Goal: Task Accomplishment & Management: Use online tool/utility

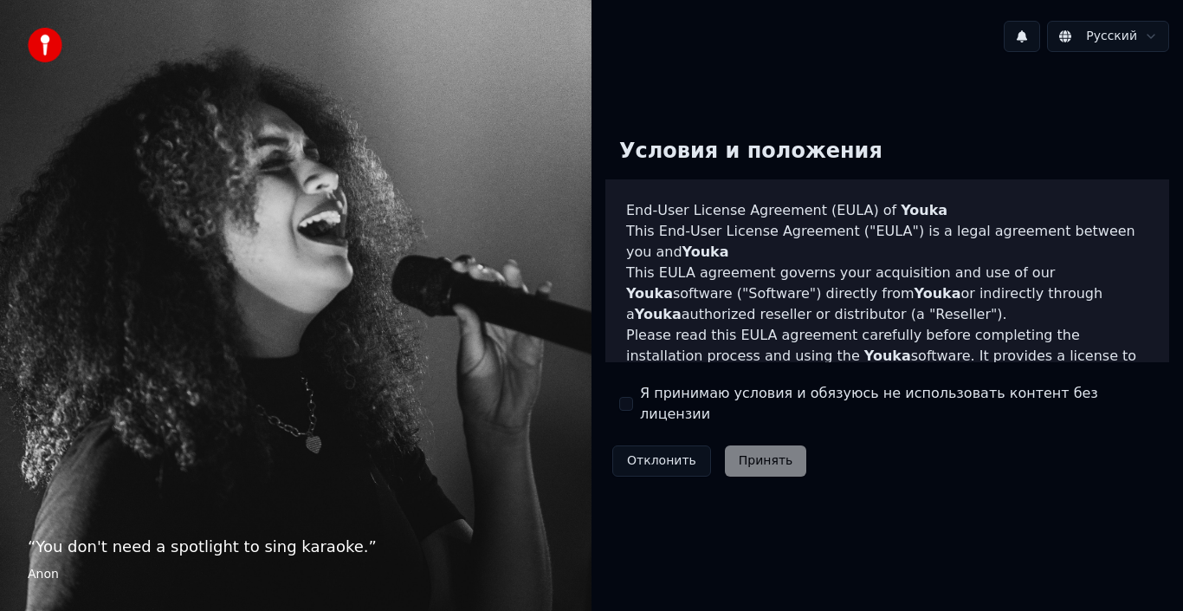
click at [646, 405] on label "Я принимаю условия и обязуюсь не использовать контент без лицензии" at bounding box center [897, 404] width 515 height 42
click at [633, 405] on button "Я принимаю условия и обязуюсь не использовать контент без лицензии" at bounding box center [626, 404] width 14 height 14
click at [627, 396] on div "Я принимаю условия и обязуюсь не использовать контент без лицензии" at bounding box center [887, 404] width 536 height 42
drag, startPoint x: 625, startPoint y: 406, endPoint x: 641, endPoint y: 409, distance: 15.8
click at [626, 406] on button "Я принимаю условия и обязуюсь не использовать контент без лицензии" at bounding box center [626, 404] width 14 height 14
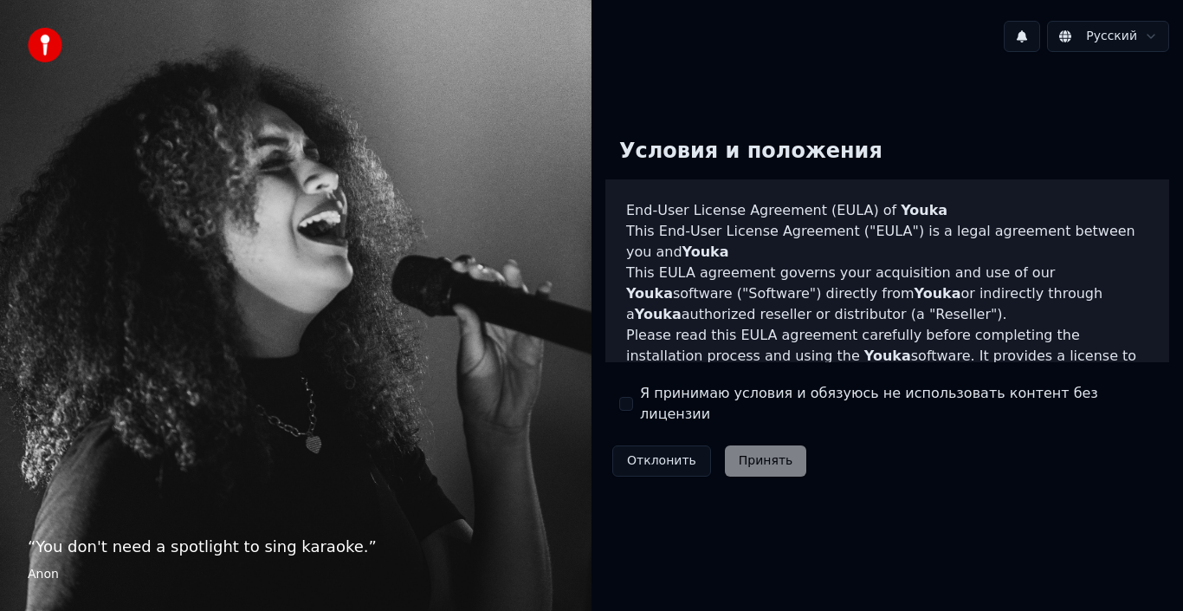
click at [630, 403] on button "Я принимаю условия и обязуюсь не использовать контент без лицензии" at bounding box center [626, 404] width 14 height 14
click at [748, 449] on button "Принять" at bounding box center [766, 460] width 82 height 31
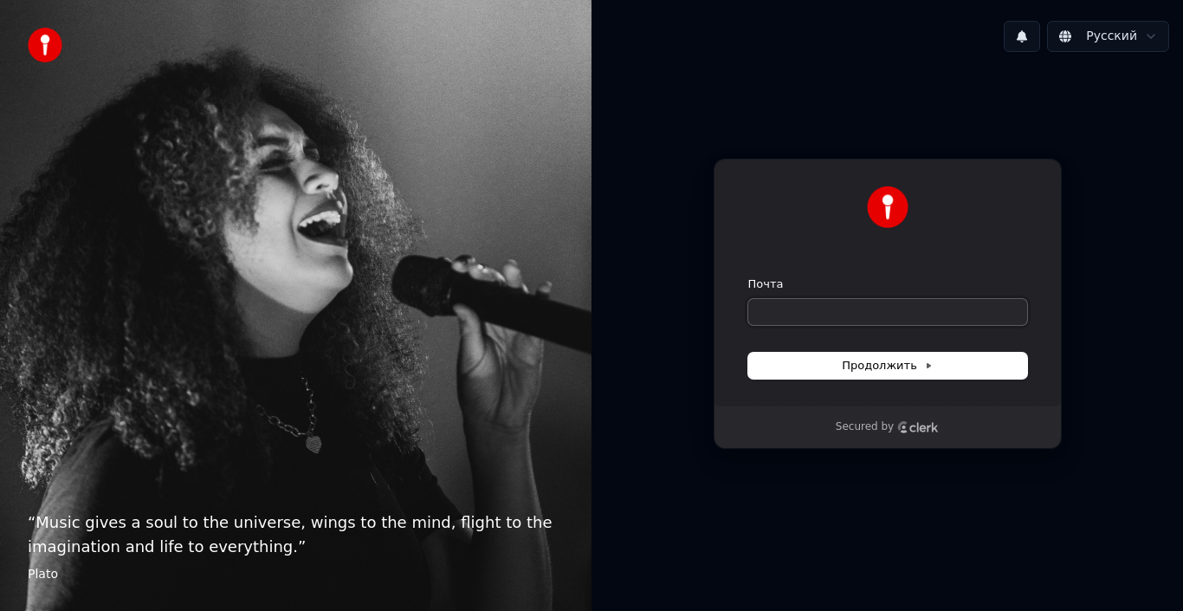
click at [797, 319] on input "Почта" at bounding box center [887, 312] width 279 height 26
click at [799, 310] on input "Почта" at bounding box center [887, 312] width 279 height 26
type input "*"
click at [748, 276] on button "submit" at bounding box center [748, 276] width 0 height 0
type input "**********"
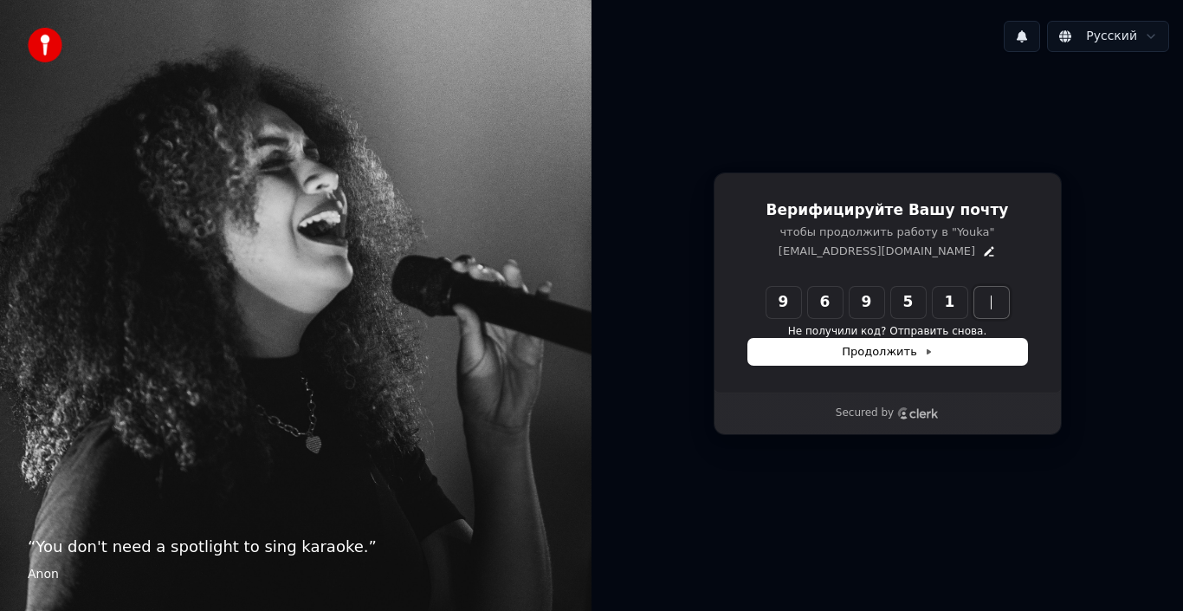
type input "******"
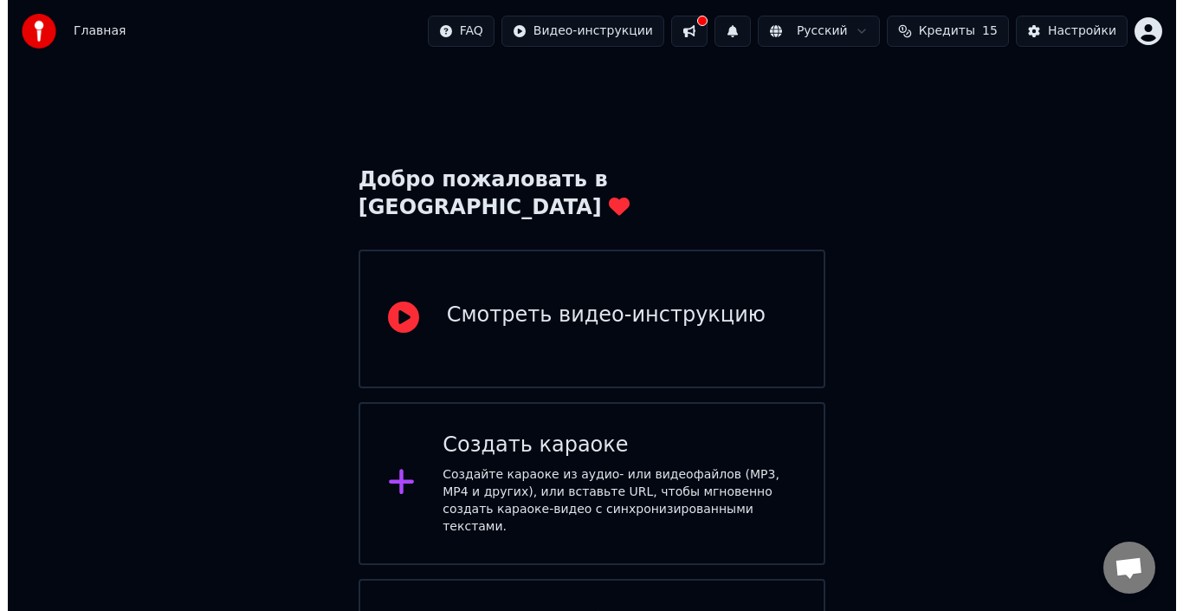
scroll to position [79, 0]
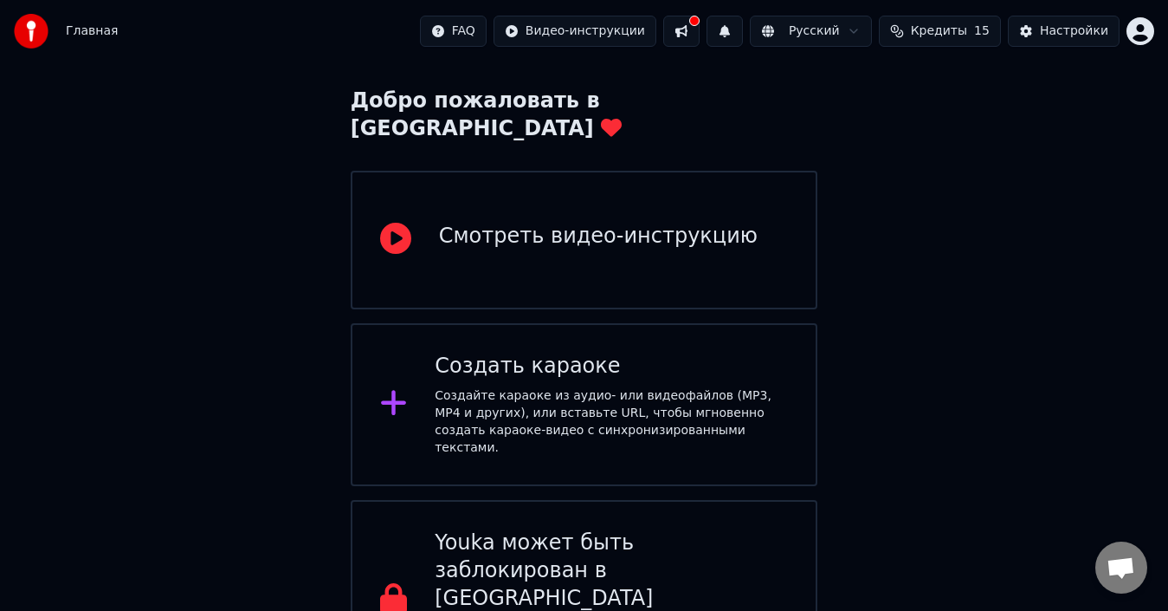
click at [557, 353] on div "Создать караоке" at bounding box center [611, 367] width 353 height 28
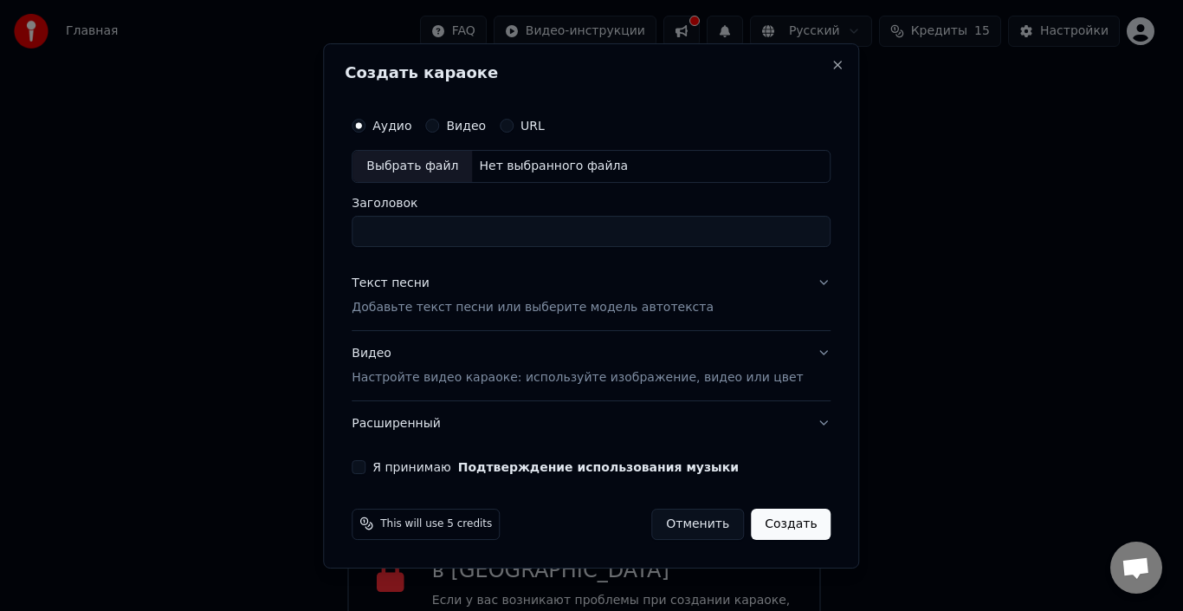
click at [469, 228] on input "Заголовок" at bounding box center [591, 231] width 479 height 31
drag, startPoint x: 449, startPoint y: 158, endPoint x: 466, endPoint y: 160, distance: 17.4
click at [449, 159] on div "Выбрать файл" at bounding box center [413, 166] width 120 height 31
type input "**********"
click at [541, 310] on p "Добавьте текст песни или выберите модель автотекста" at bounding box center [533, 307] width 362 height 17
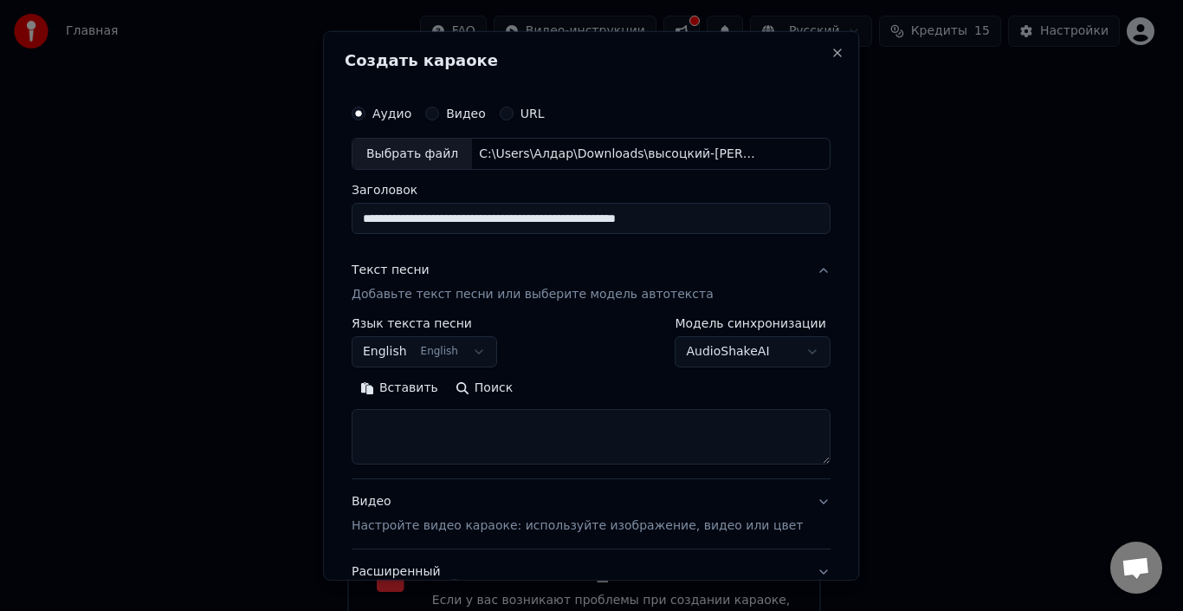
click at [468, 346] on button "English English" at bounding box center [425, 351] width 146 height 31
click at [483, 353] on button "English English" at bounding box center [425, 351] width 146 height 31
click at [448, 353] on button "English English" at bounding box center [425, 351] width 146 height 31
click at [464, 352] on button "English English" at bounding box center [425, 351] width 146 height 31
click at [491, 348] on button "English English" at bounding box center [425, 351] width 146 height 31
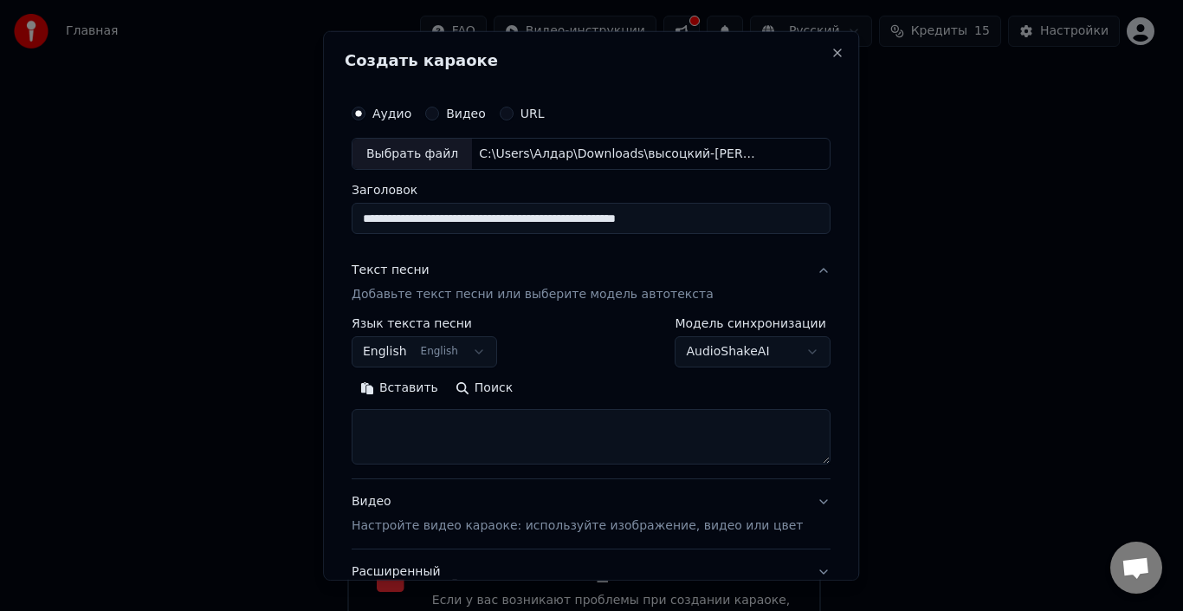
click at [490, 348] on button "English English" at bounding box center [425, 351] width 146 height 31
select select "**"
click at [495, 438] on textarea at bounding box center [591, 436] width 479 height 55
click at [415, 391] on button "Вставить" at bounding box center [399, 388] width 95 height 28
type textarea "**********"
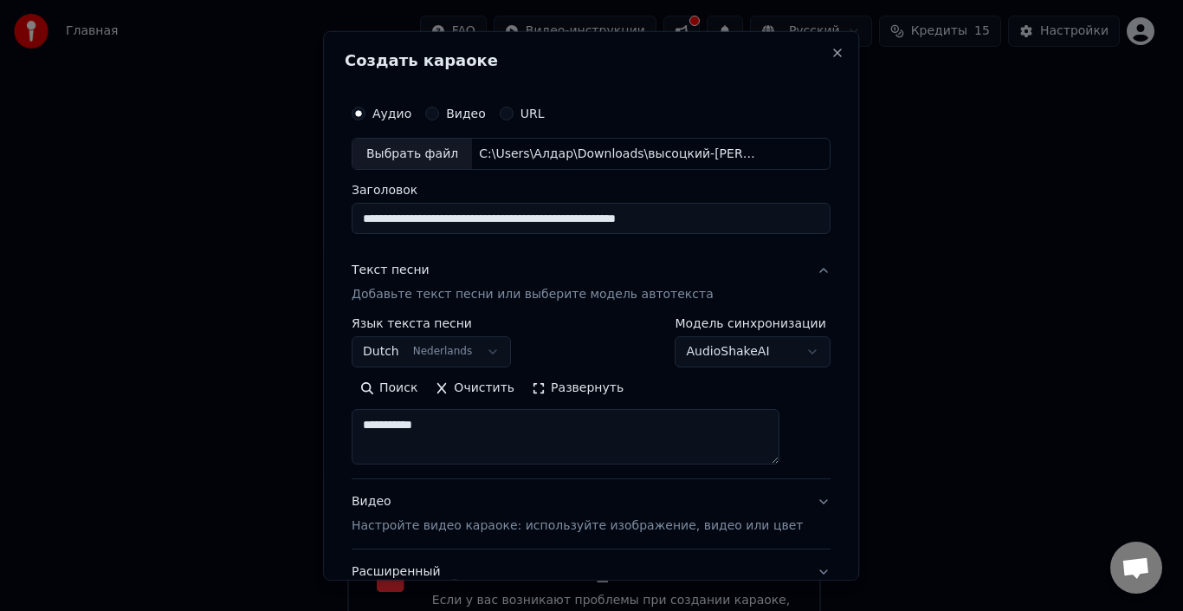
drag, startPoint x: 468, startPoint y: 429, endPoint x: 349, endPoint y: 430, distance: 118.7
click at [349, 430] on div "**********" at bounding box center [591, 305] width 536 height 550
click at [501, 353] on button "Dutch Nederlands" at bounding box center [431, 351] width 159 height 31
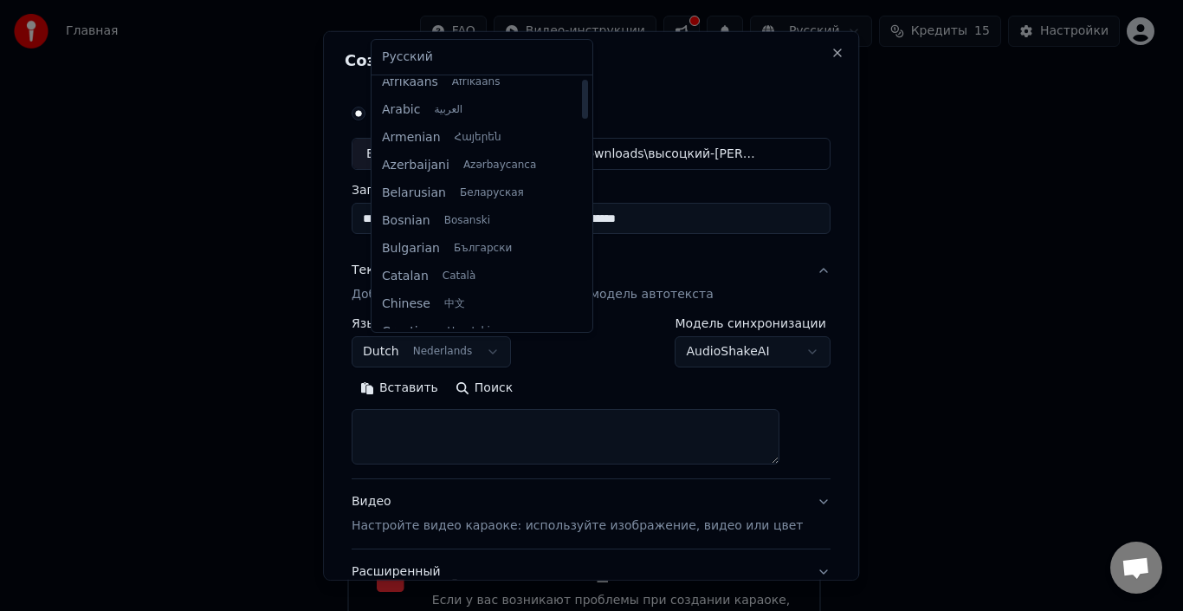
scroll to position [0, 0]
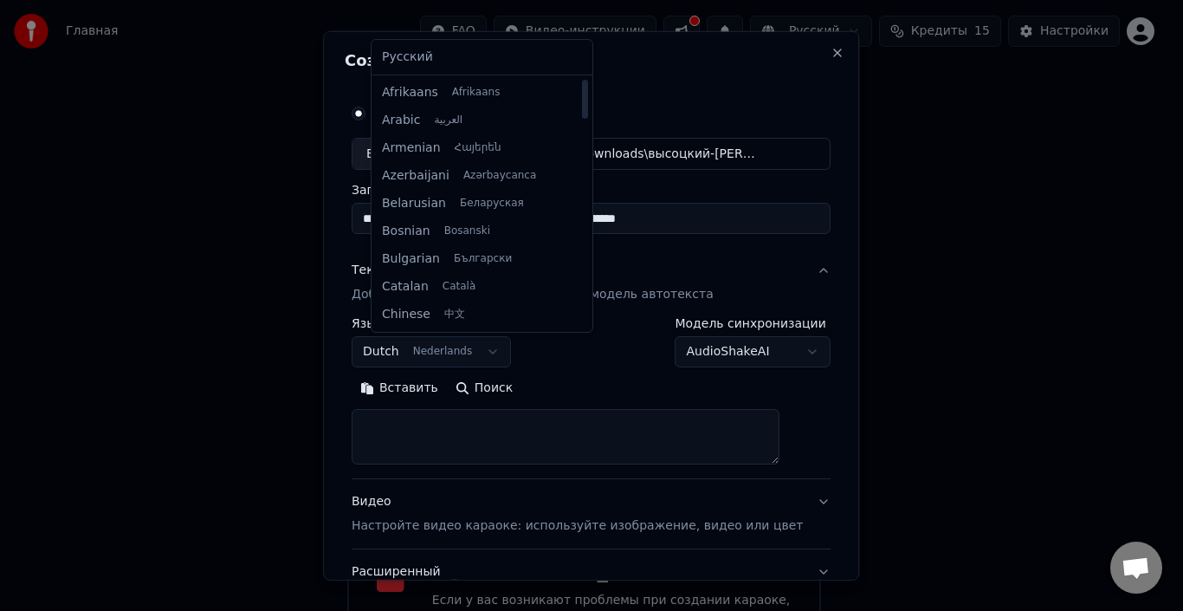
select select "**"
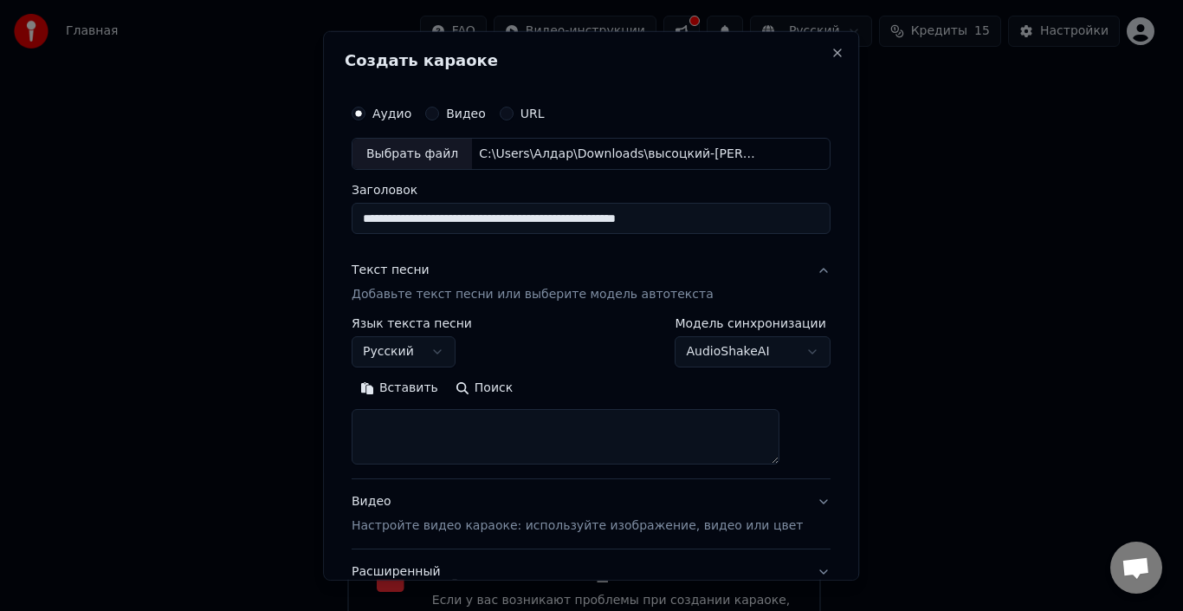
click at [414, 395] on button "Вставить" at bounding box center [399, 388] width 95 height 28
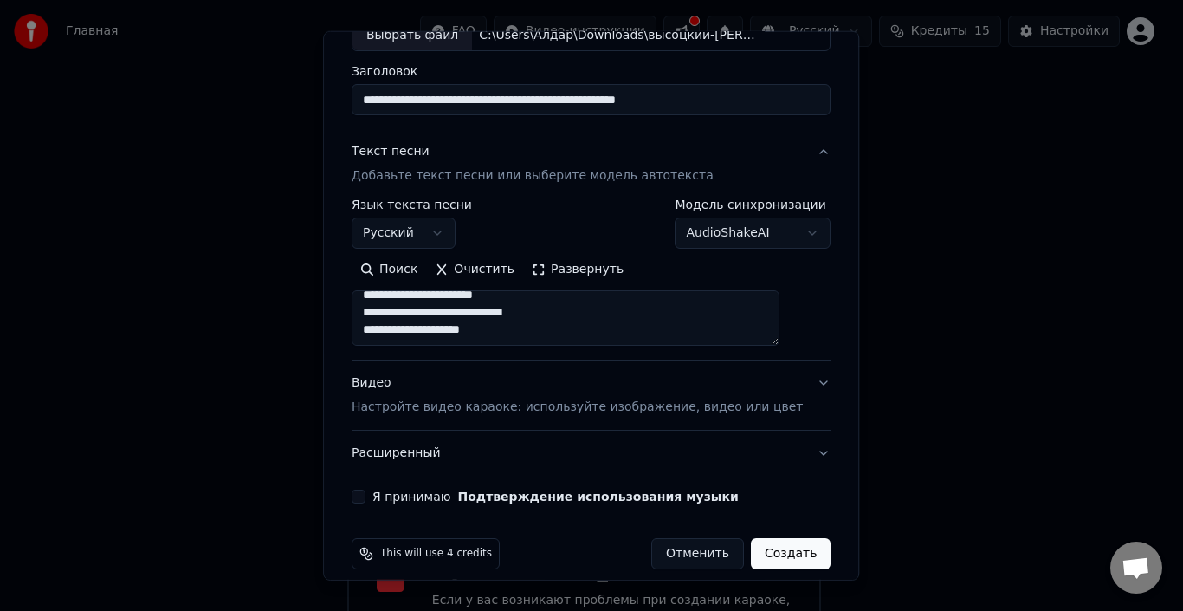
scroll to position [136, 0]
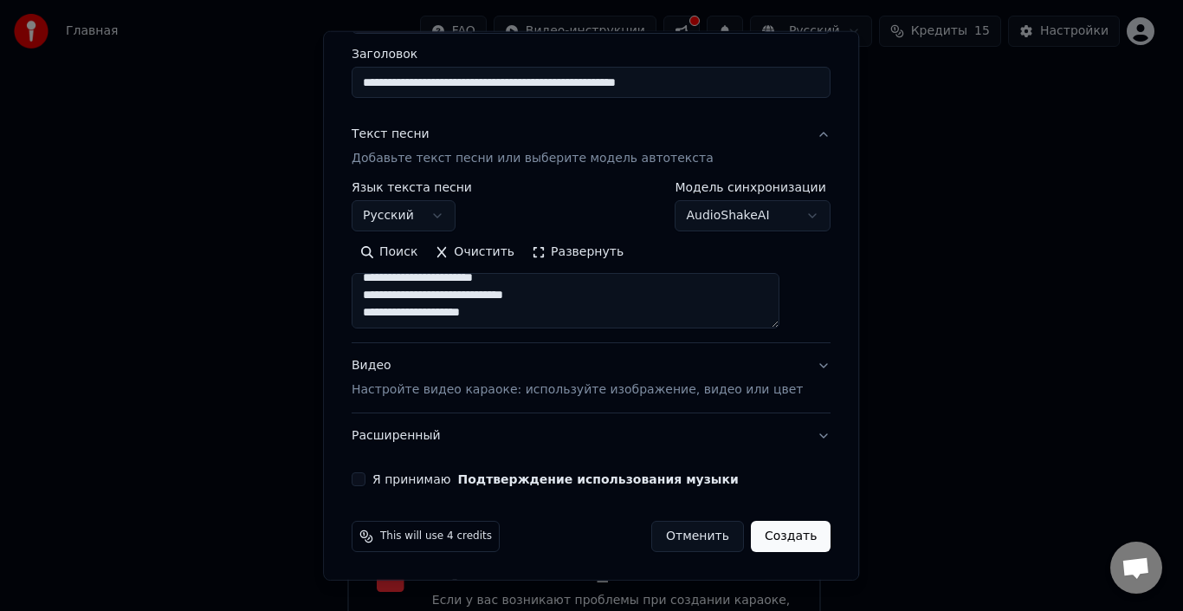
click at [759, 393] on p "Настройте видео караоке: используйте изображение, видео или цвет" at bounding box center [577, 389] width 451 height 17
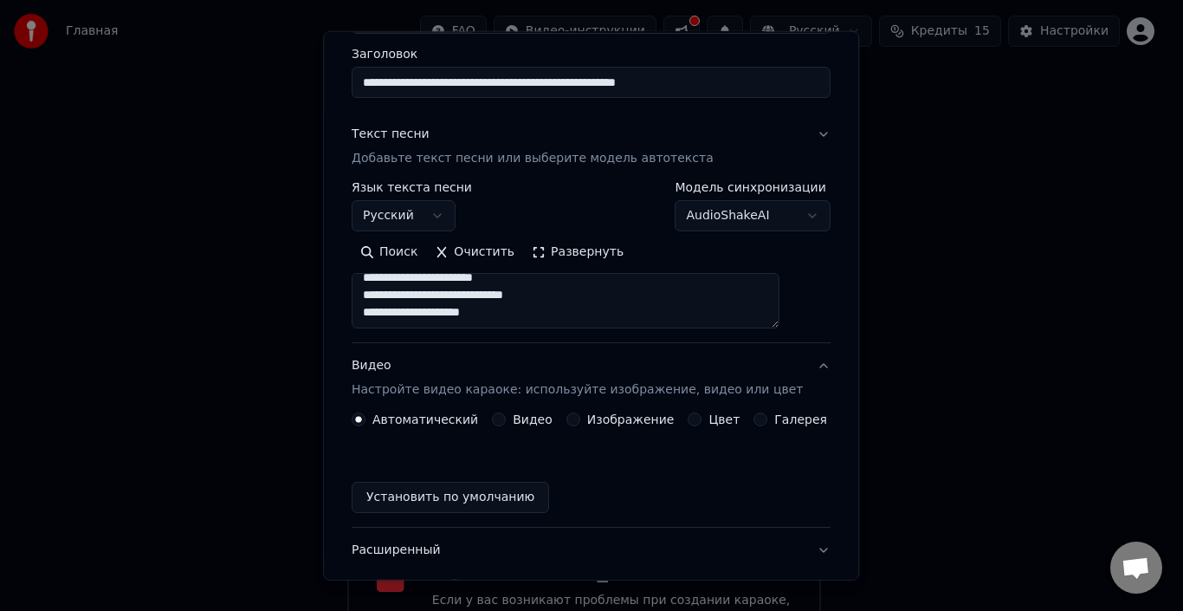
type textarea "**********"
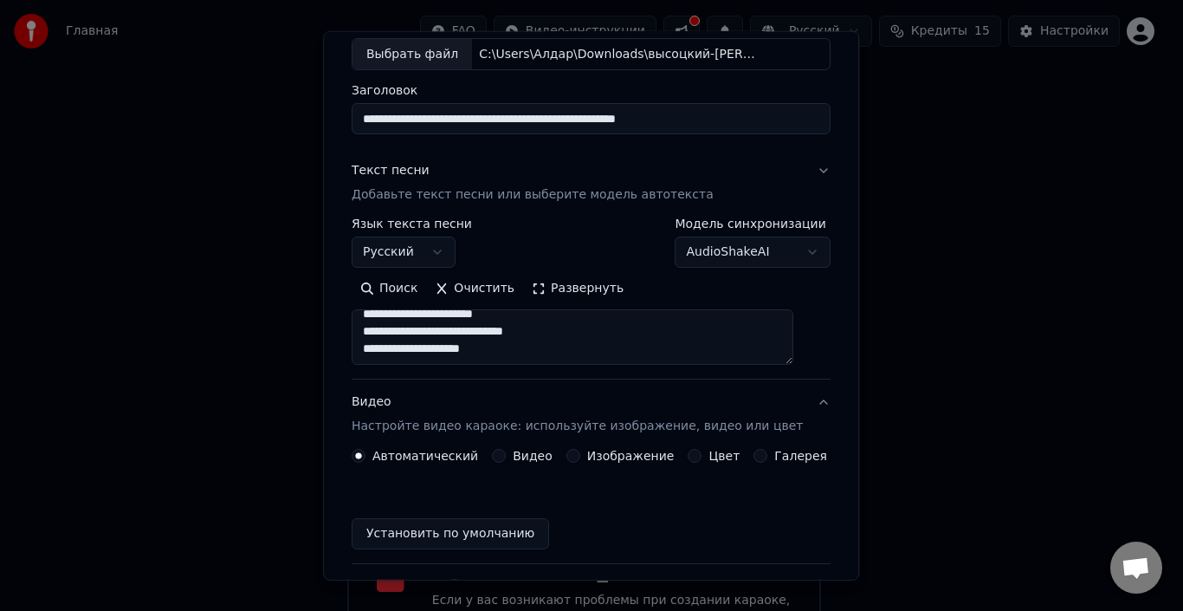
scroll to position [89, 0]
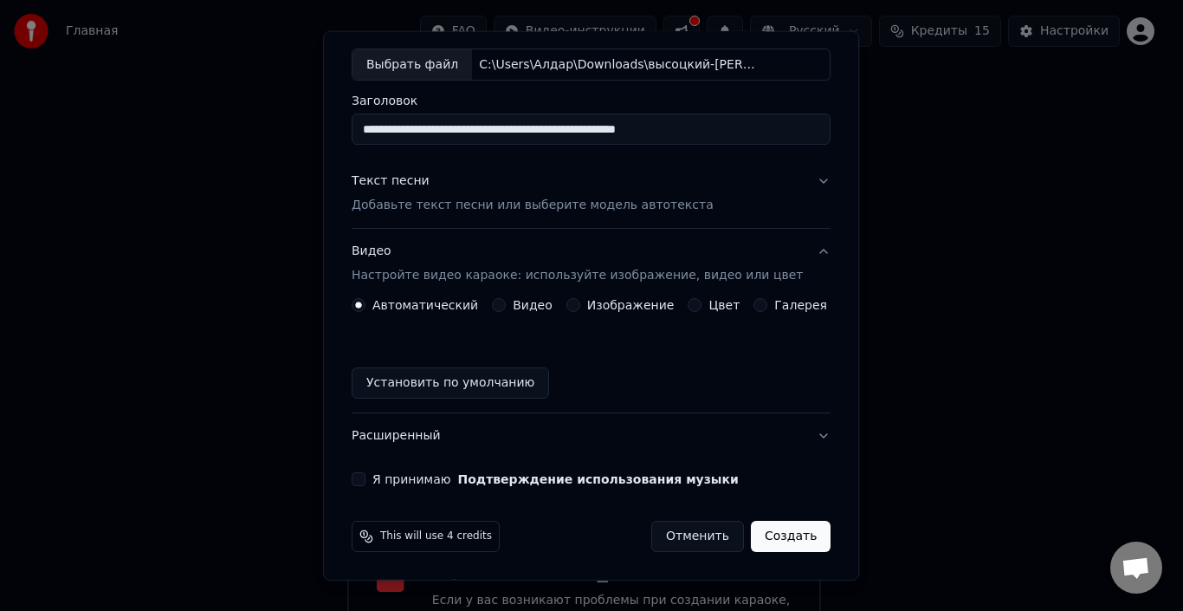
click at [385, 478] on label "Я принимаю Подтверждение использования музыки" at bounding box center [555, 479] width 366 height 12
click at [366, 478] on button "Я принимаю Подтверждение использования музыки" at bounding box center [359, 479] width 14 height 14
click at [579, 304] on div "Изображение" at bounding box center [620, 305] width 108 height 14
click at [502, 307] on button "Видео" at bounding box center [499, 305] width 14 height 14
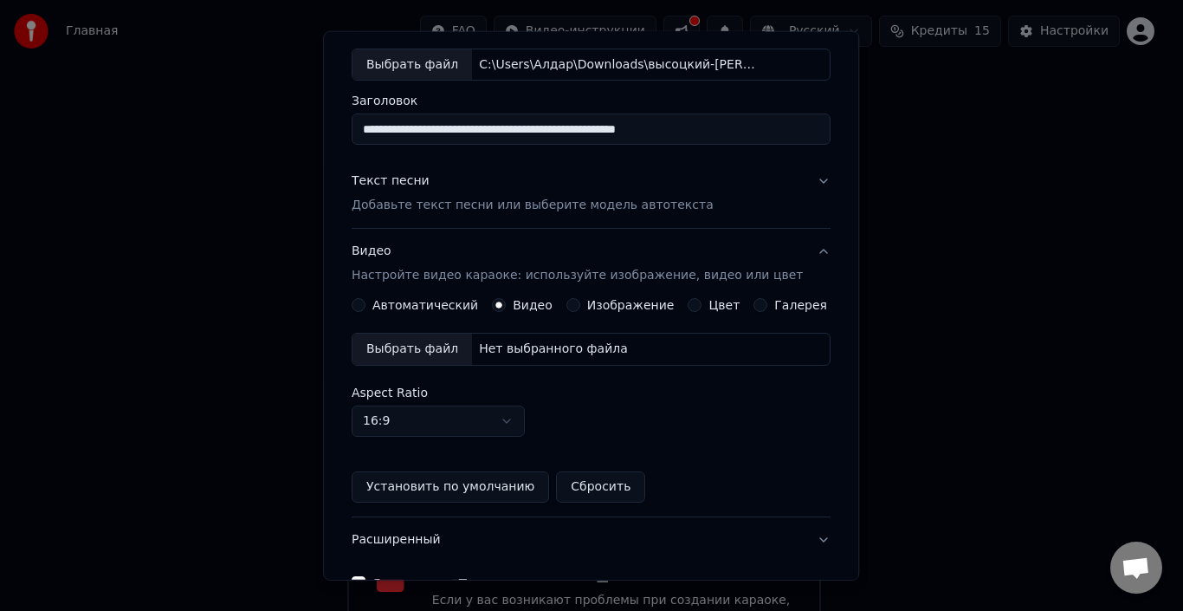
click at [387, 295] on button "Видео Настройте видео караоке: используйте изображение, видео или цвет" at bounding box center [591, 263] width 479 height 69
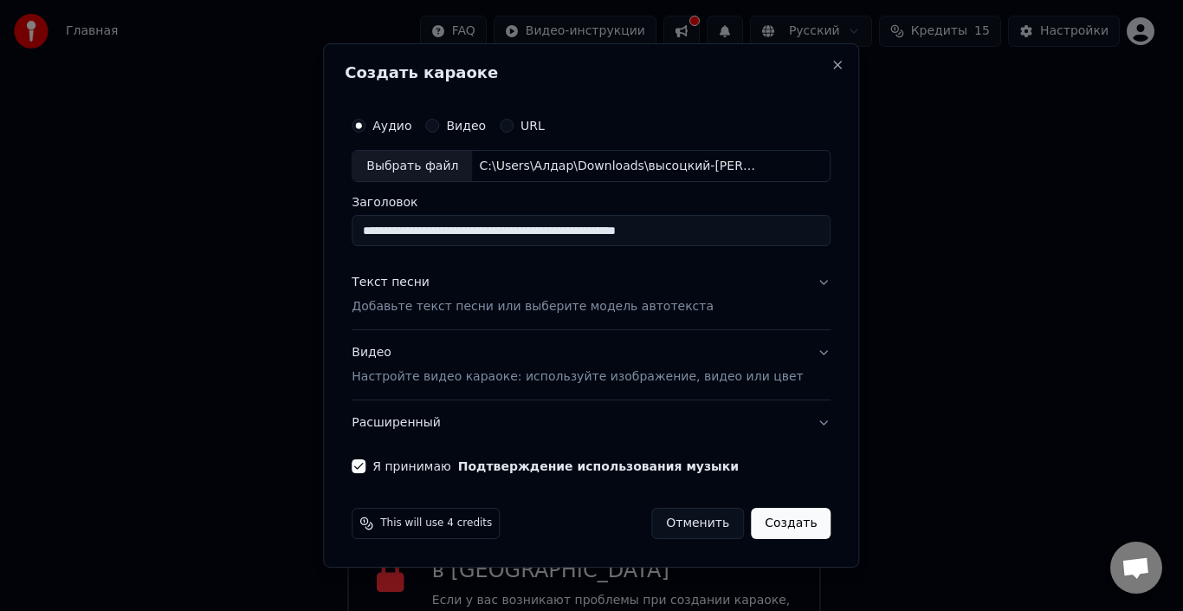
click at [553, 370] on p "Настройте видео караоке: используйте изображение, видео или цвет" at bounding box center [577, 376] width 451 height 17
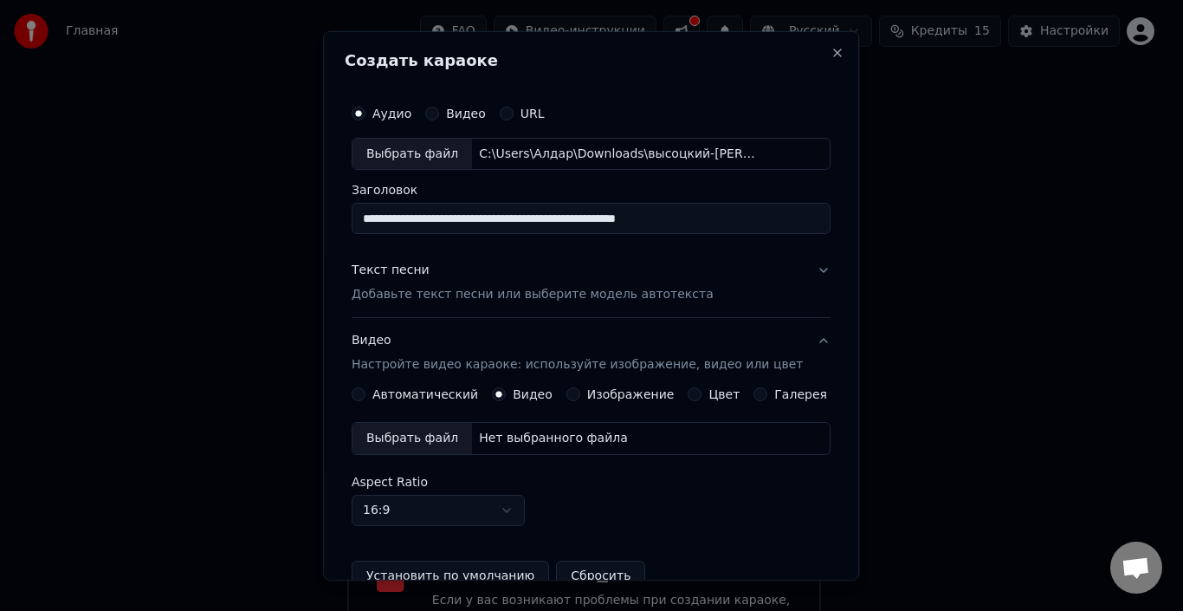
click at [366, 395] on button "Автоматический" at bounding box center [359, 394] width 14 height 14
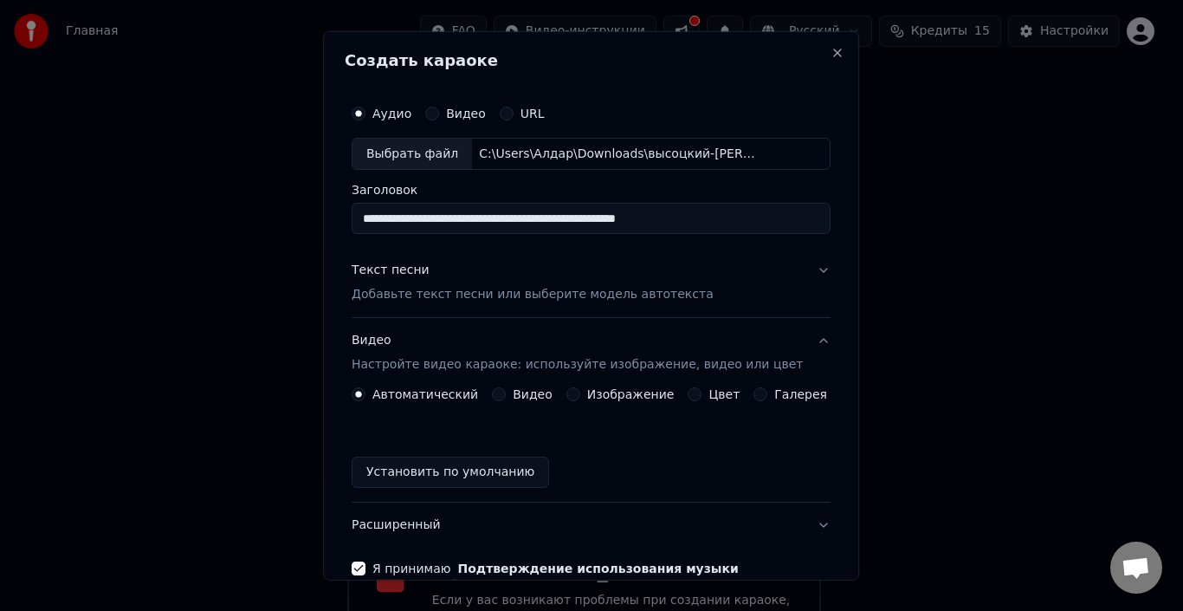
click at [425, 295] on p "Добавьте текст песни или выберите модель автотекста" at bounding box center [533, 294] width 362 height 17
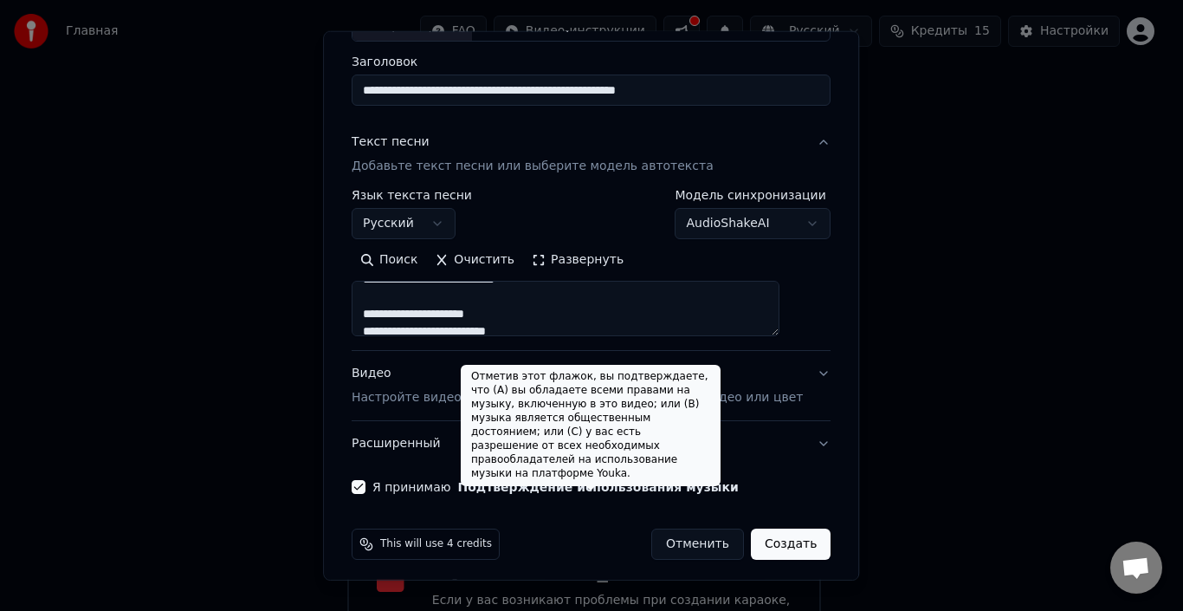
scroll to position [136, 0]
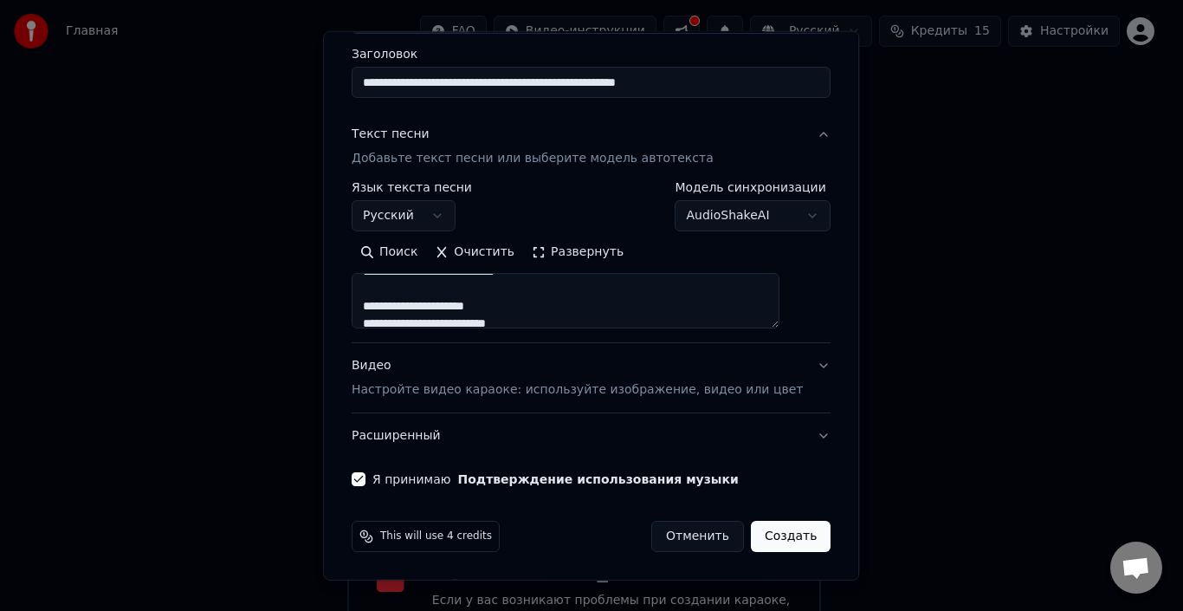
click at [779, 537] on button "Создать" at bounding box center [791, 536] width 80 height 31
type textarea "**********"
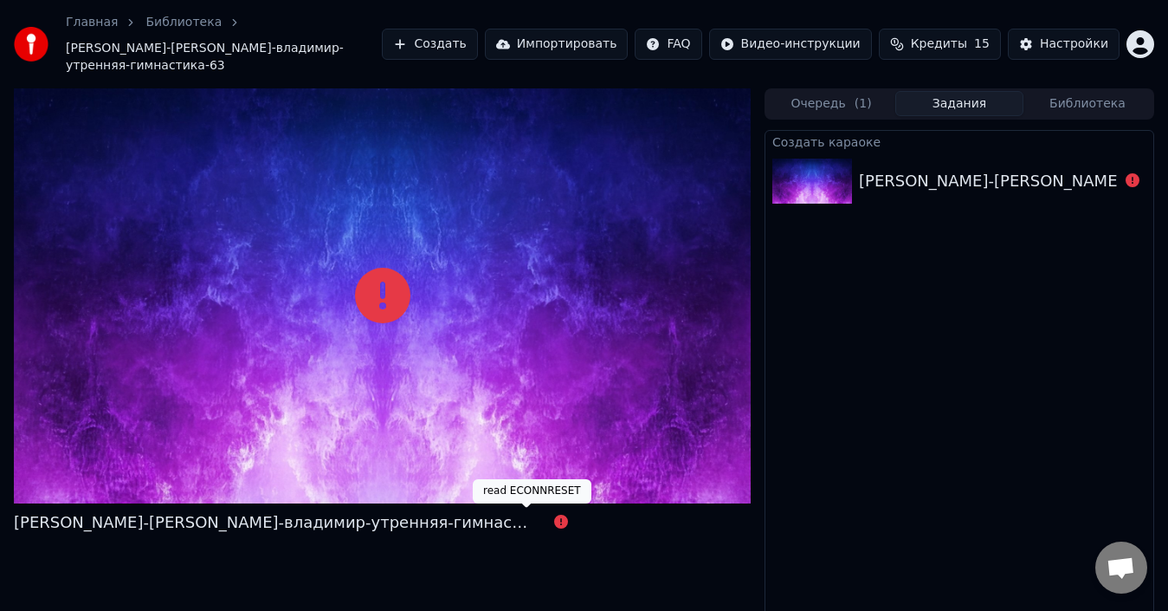
click at [554, 521] on icon at bounding box center [561, 521] width 14 height 14
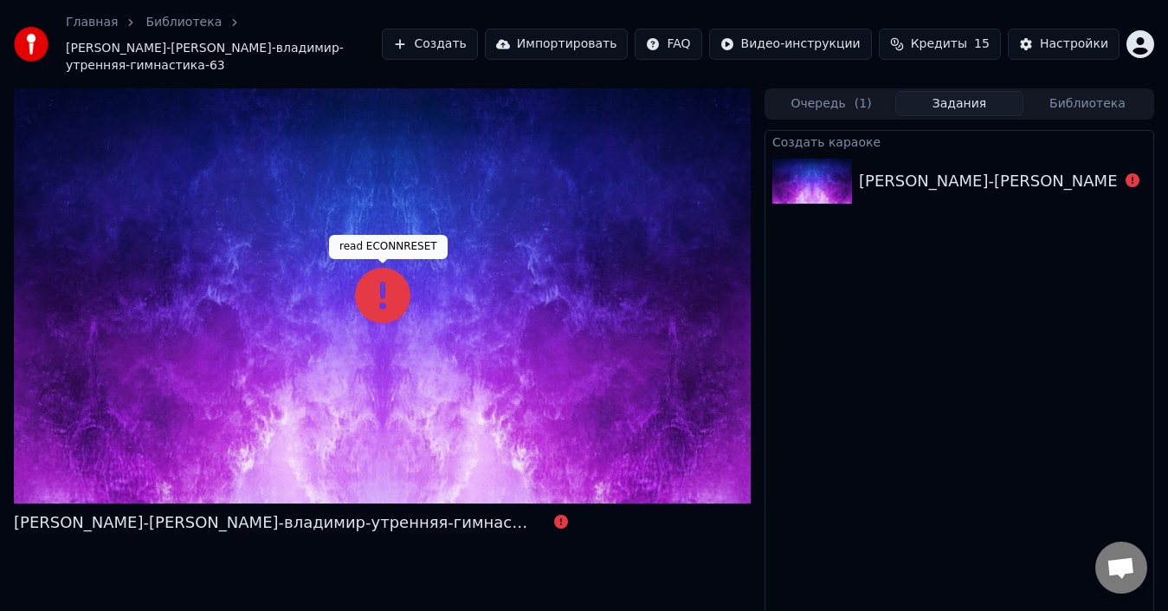
click at [379, 288] on icon at bounding box center [382, 295] width 55 height 55
drag, startPoint x: 384, startPoint y: 293, endPoint x: 370, endPoint y: 282, distance: 17.3
click at [384, 292] on icon at bounding box center [382, 295] width 55 height 55
click at [25, 99] on div at bounding box center [382, 295] width 737 height 415
click at [368, 284] on icon at bounding box center [382, 295] width 55 height 55
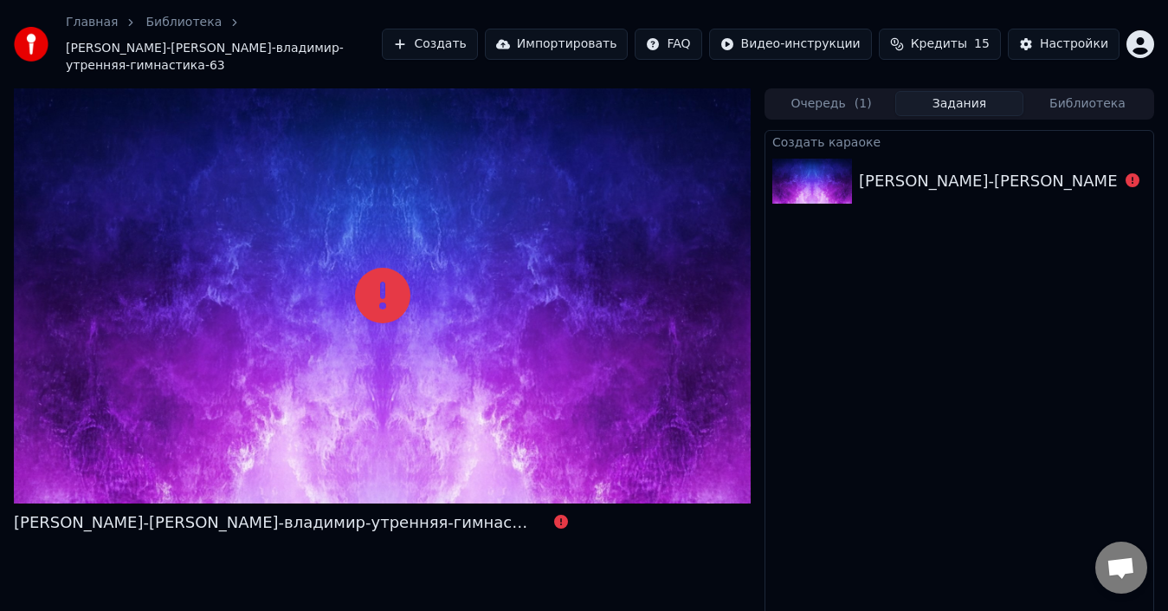
click at [852, 178] on div at bounding box center [816, 180] width 87 height 45
click at [862, 104] on span "( 1 )" at bounding box center [863, 103] width 17 height 17
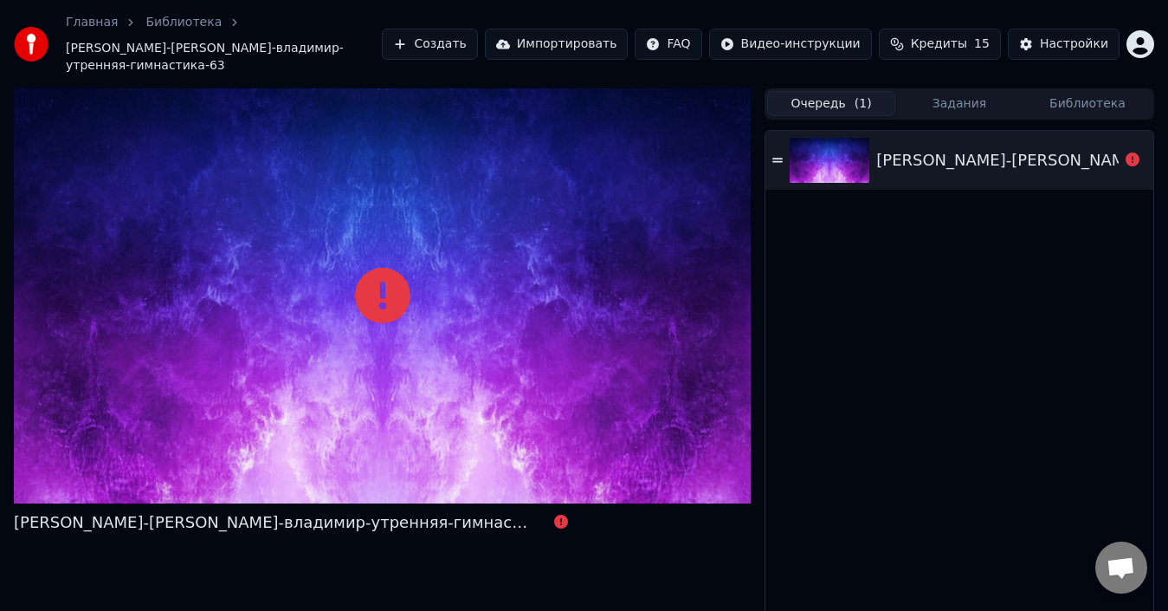
click at [934, 143] on div "[PERSON_NAME]-[PERSON_NAME]-владимир-утренняя-гимнастика-63" at bounding box center [960, 160] width 388 height 59
click at [185, 17] on link "Библиотека" at bounding box center [184, 22] width 76 height 17
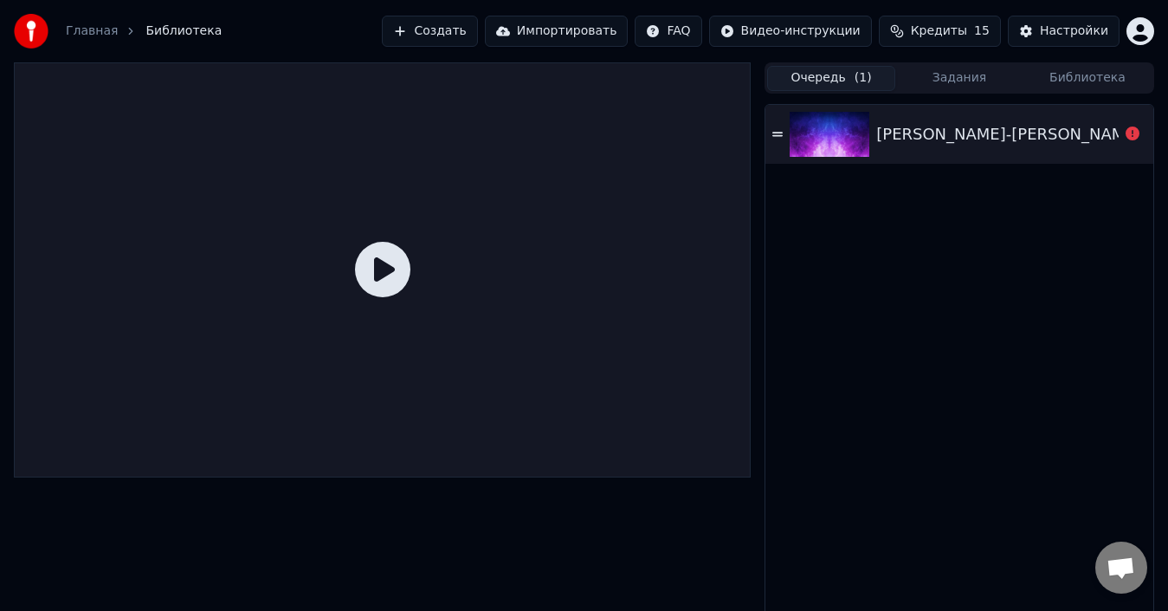
click at [371, 274] on icon at bounding box center [382, 269] width 55 height 55
click at [387, 266] on icon at bounding box center [382, 269] width 55 height 55
click at [385, 279] on icon at bounding box center [382, 269] width 55 height 55
